Goal: Check status

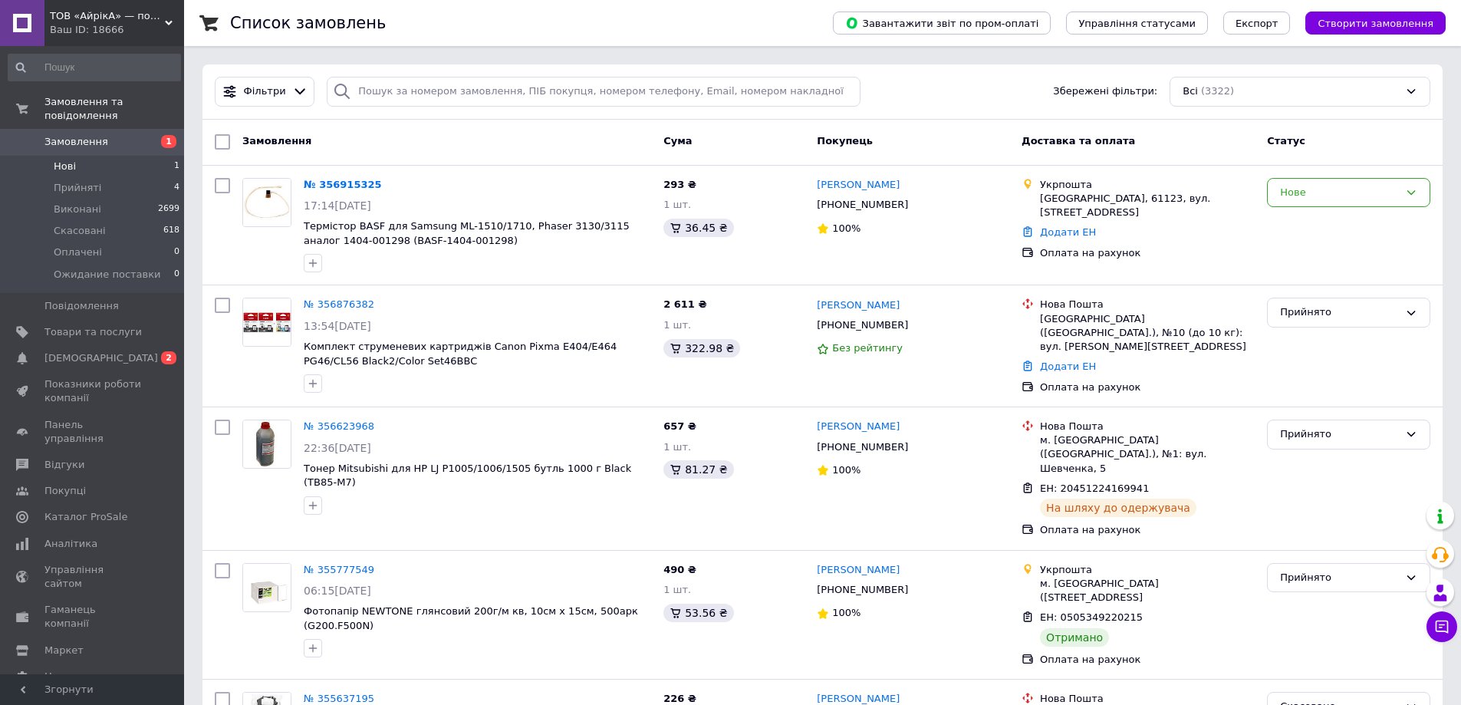
click at [67, 159] on span "Нові" at bounding box center [65, 166] width 22 height 14
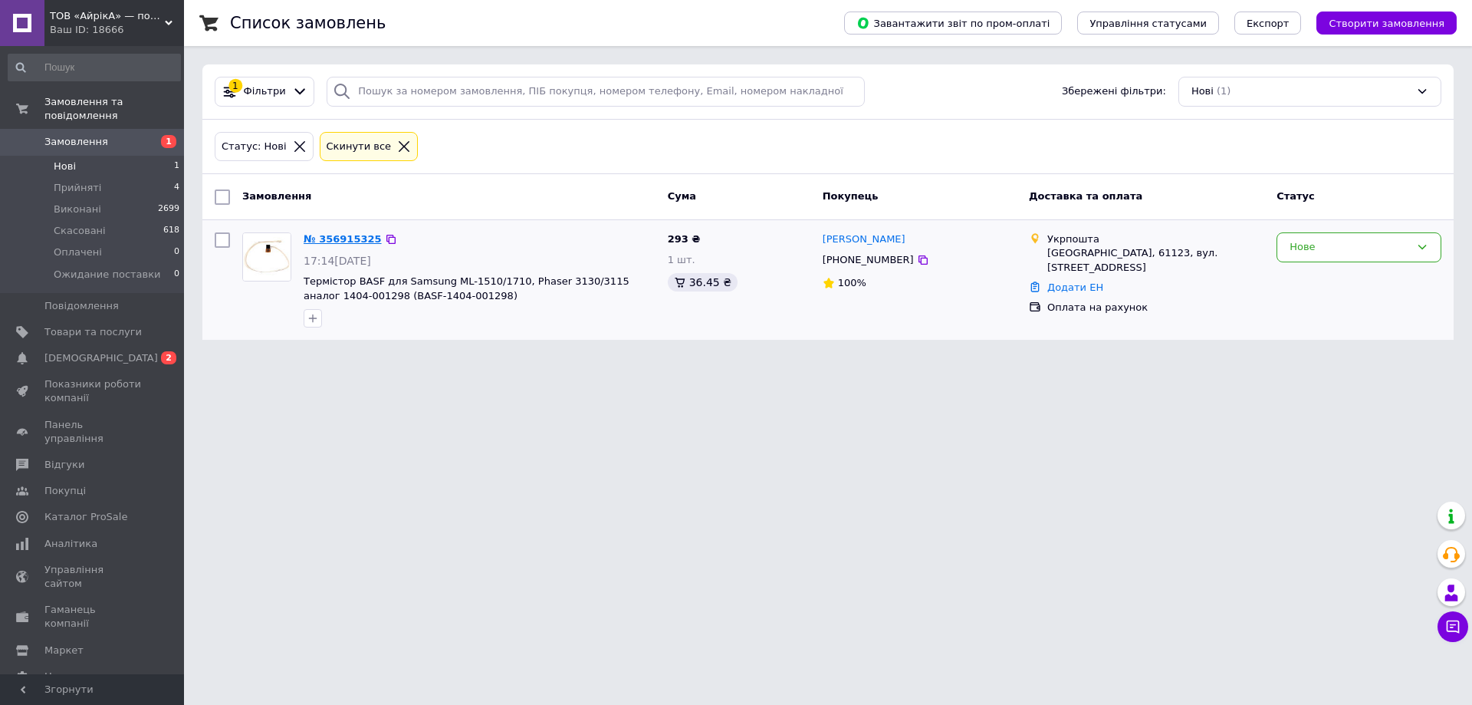
click at [344, 238] on link "№ 356915325" at bounding box center [343, 239] width 78 height 12
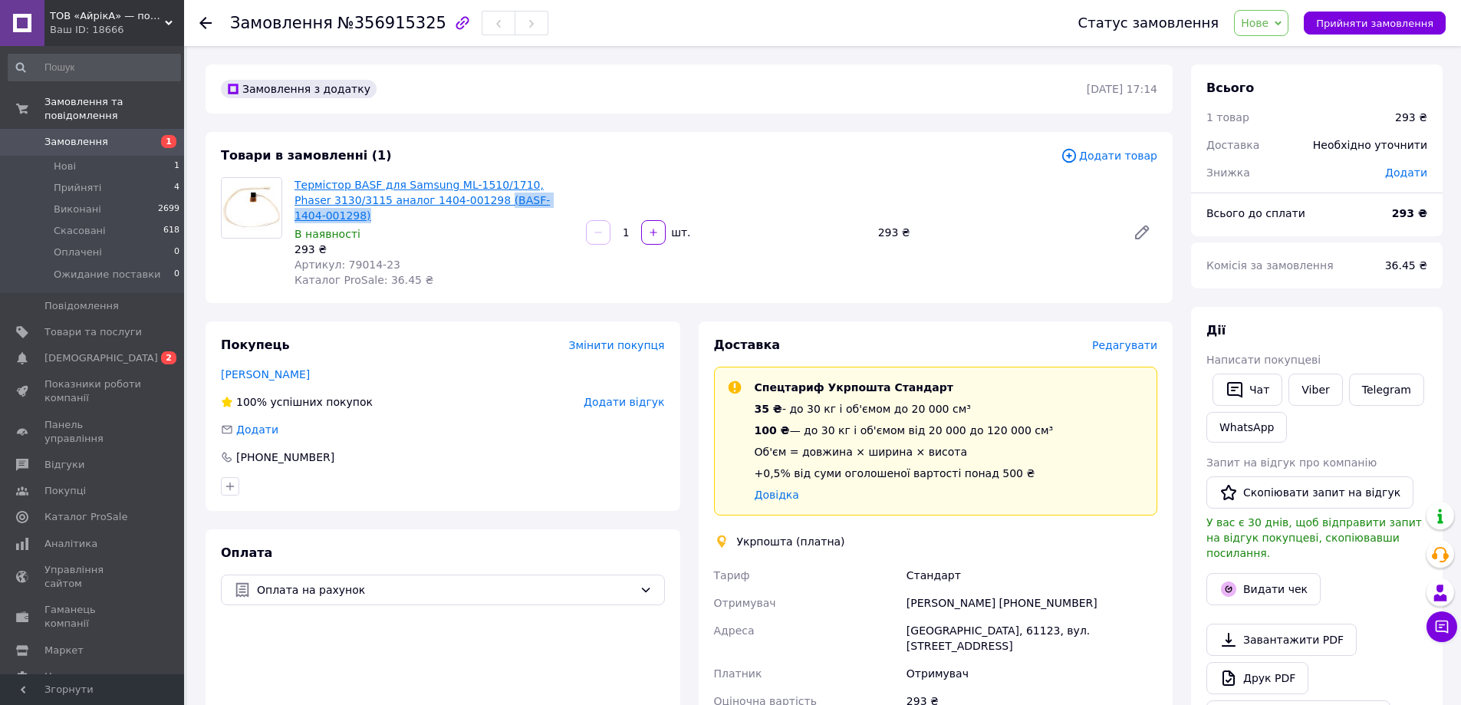
drag, startPoint x: 555, startPoint y: 203, endPoint x: 449, endPoint y: 199, distance: 106.6
click at [449, 199] on span "Термістор BASF для Samsung ML-1510/1710, Phaser 3130/3115 аналог 1404-001298 (B…" at bounding box center [433, 200] width 279 height 46
copy link "(BASF-1404-001298)"
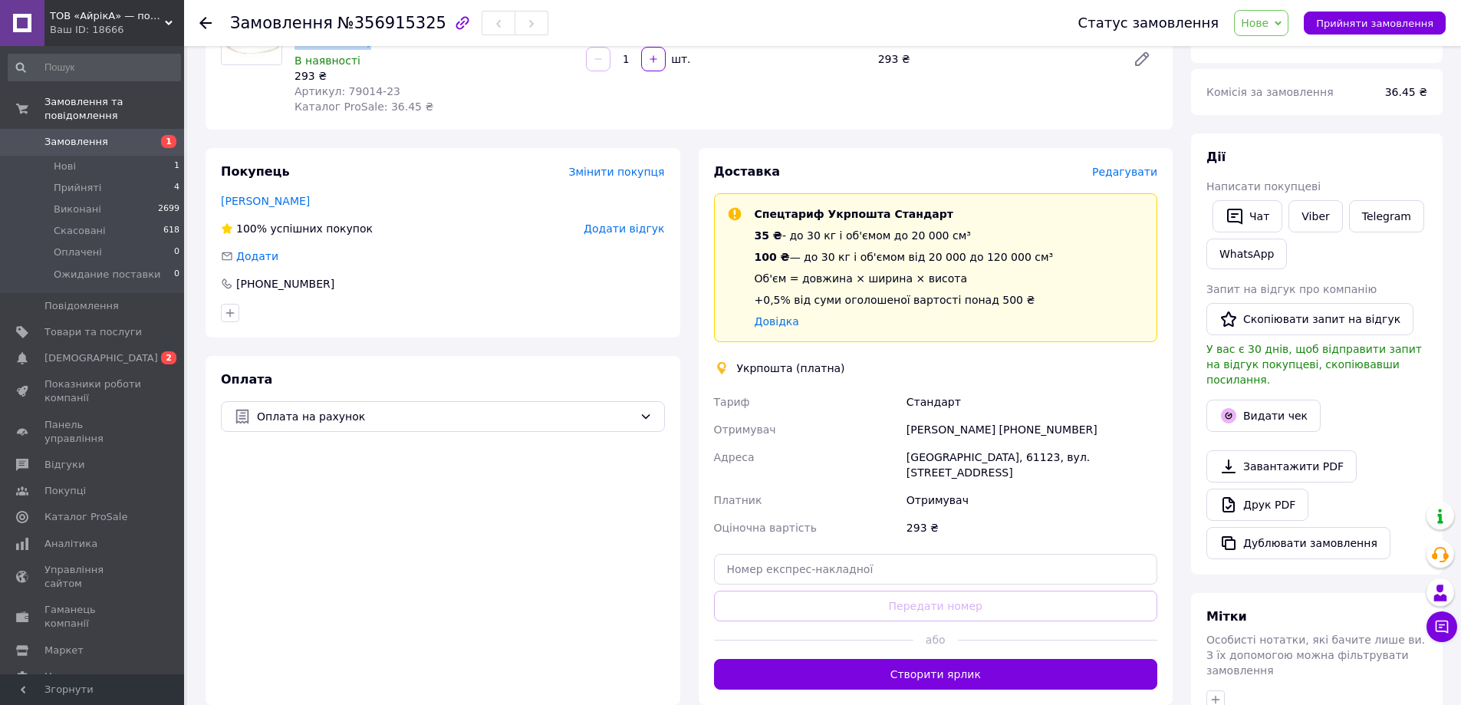
scroll to position [153, 0]
